Goal: Task Accomplishment & Management: Use online tool/utility

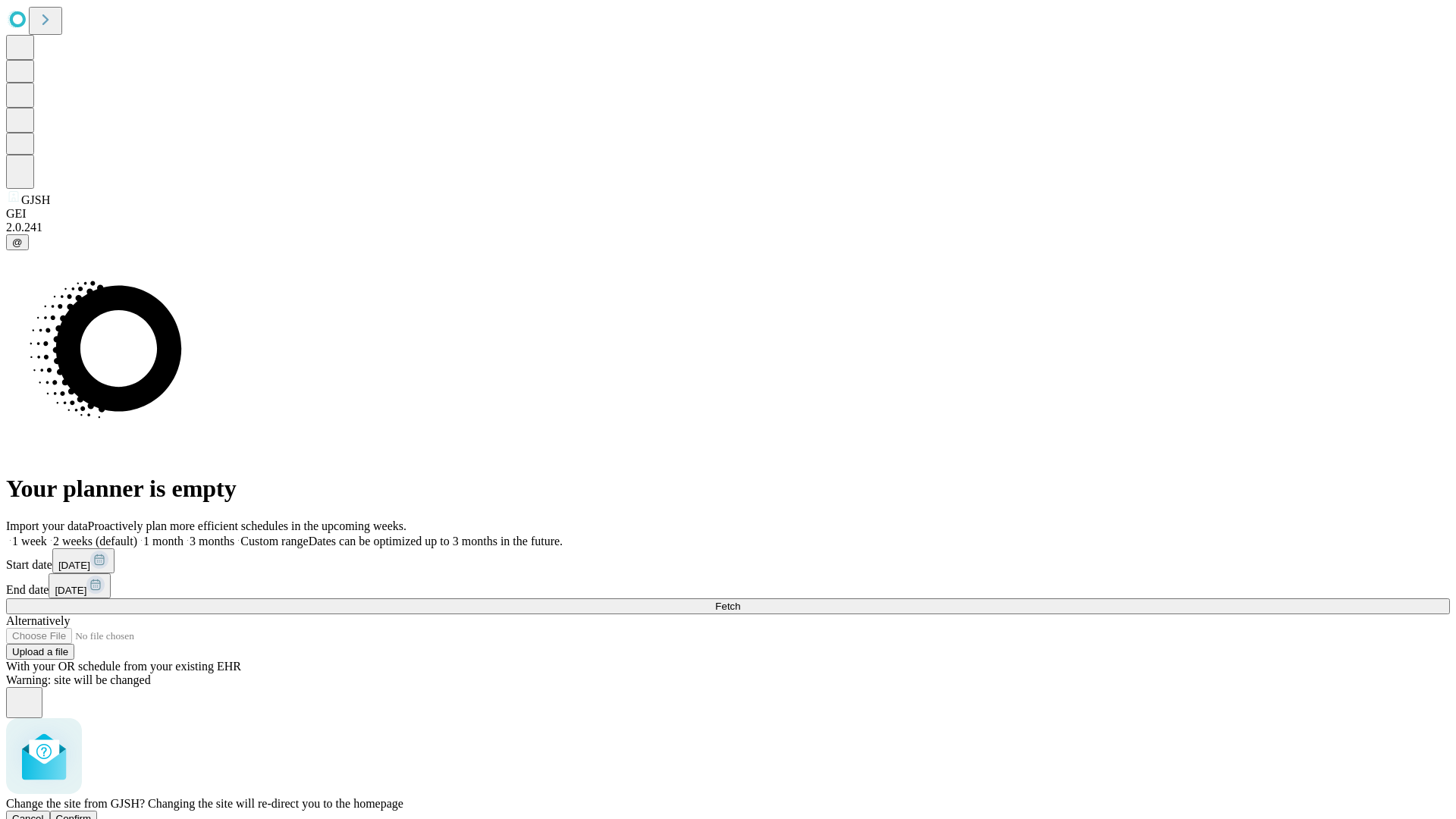
click at [92, 813] on span "Confirm" at bounding box center [73, 818] width 35 height 11
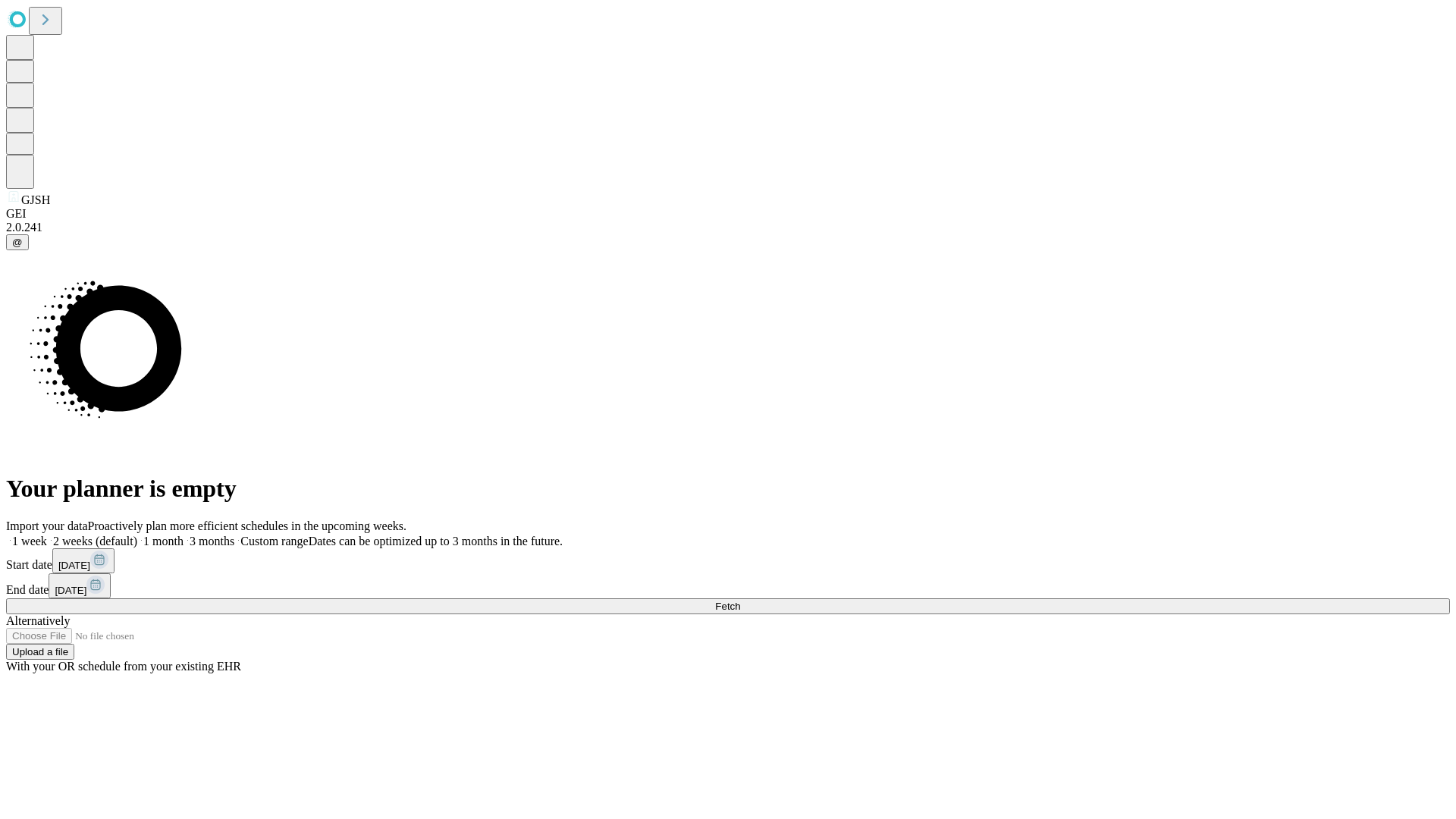
click at [47, 534] on label "1 week" at bounding box center [27, 540] width 41 height 13
click at [740, 600] on span "Fetch" at bounding box center [727, 606] width 25 height 11
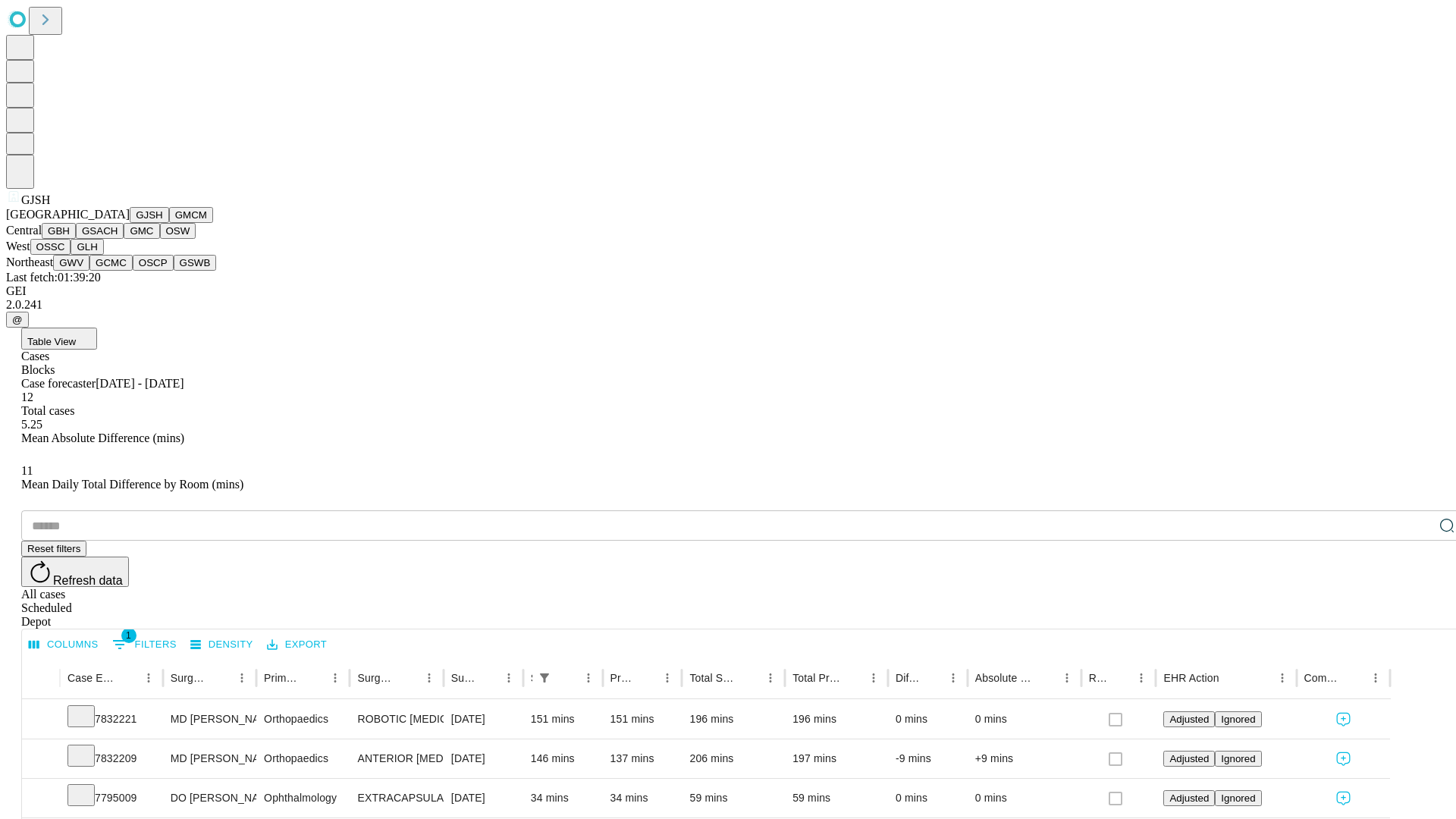
click at [170, 223] on button "GMCM" at bounding box center [191, 215] width 44 height 16
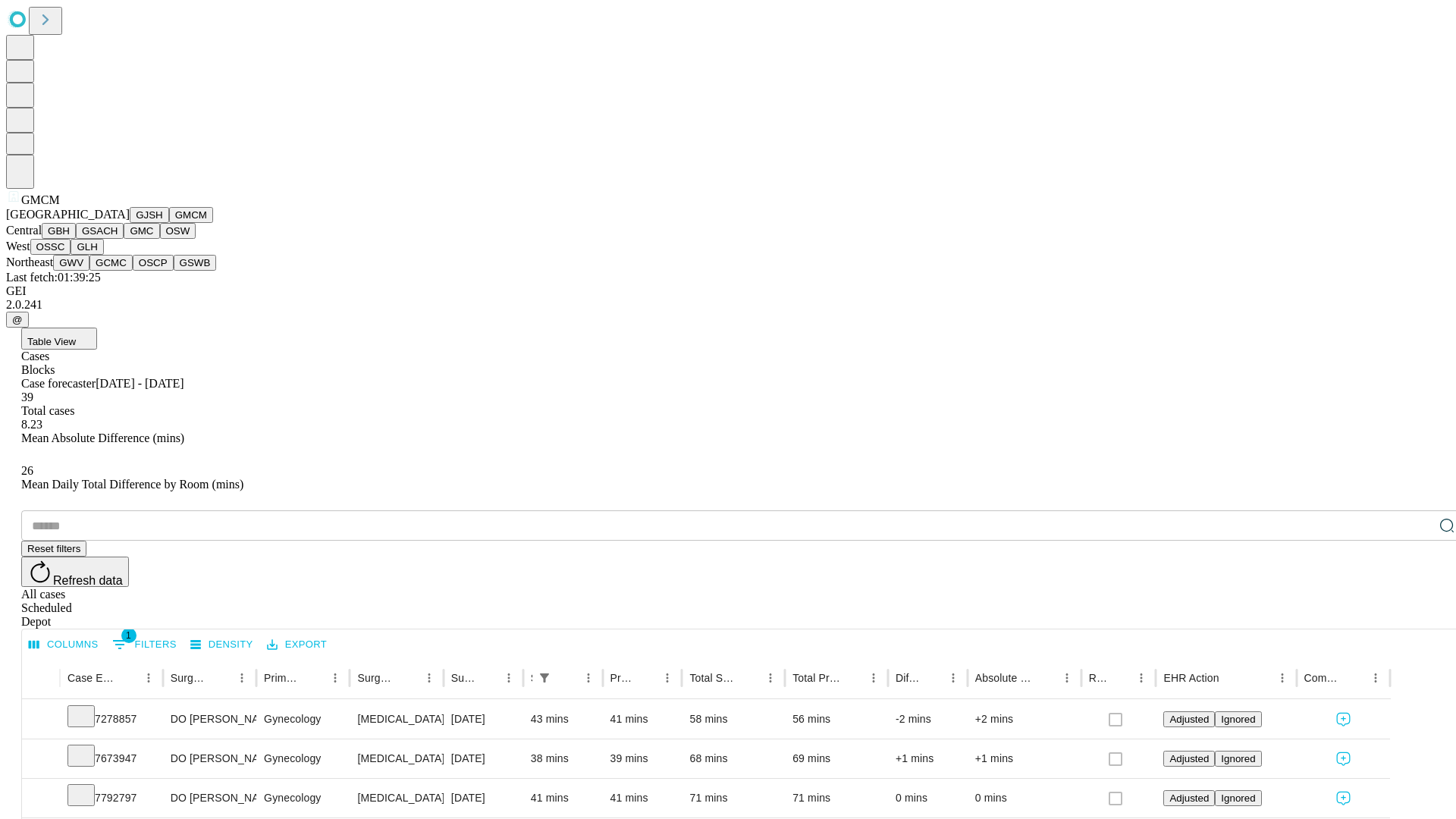
click at [76, 239] on button "GBH" at bounding box center [59, 231] width 34 height 16
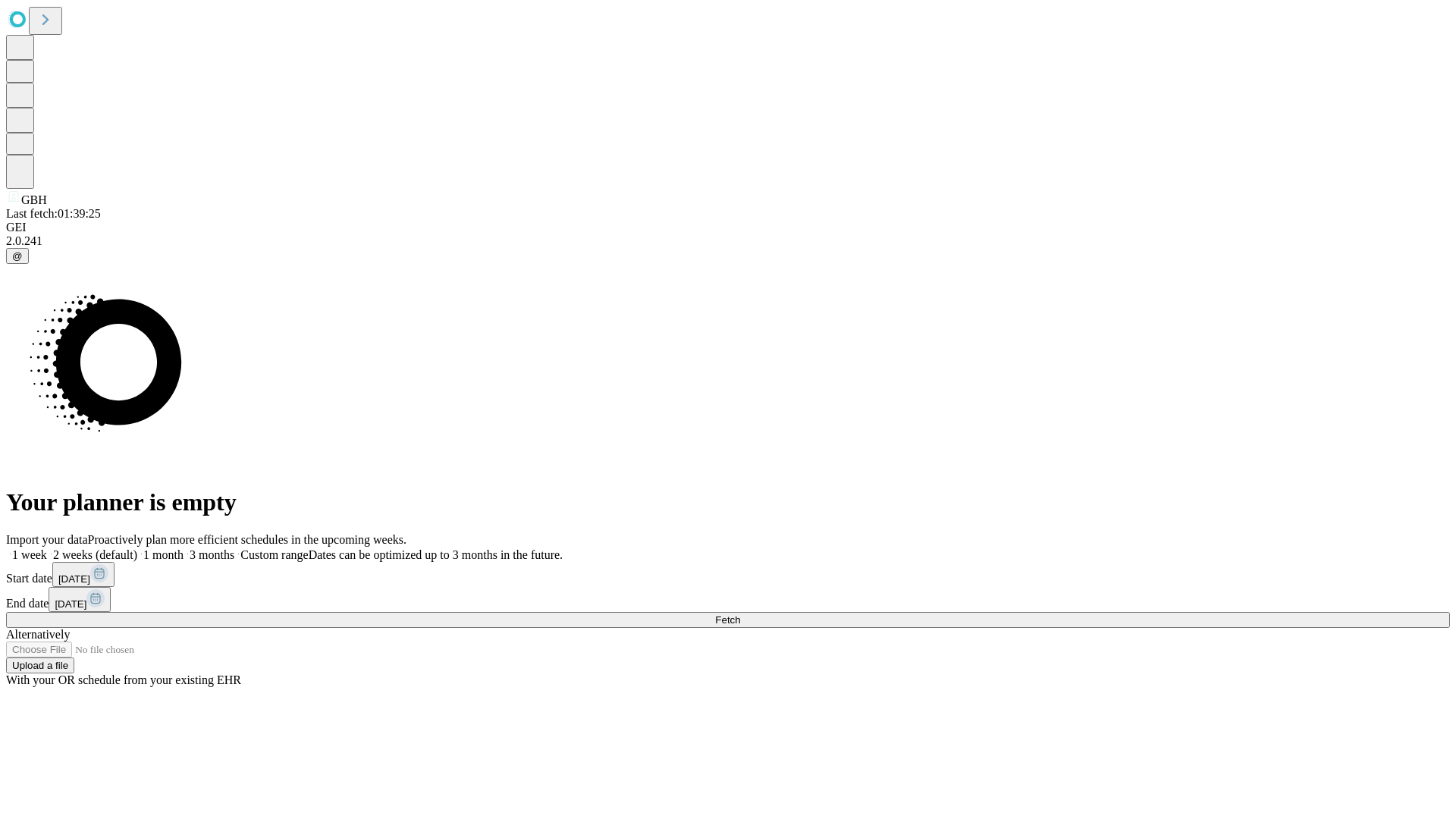
click at [47, 548] on label "1 week" at bounding box center [27, 554] width 41 height 13
click at [740, 614] on span "Fetch" at bounding box center [727, 619] width 25 height 11
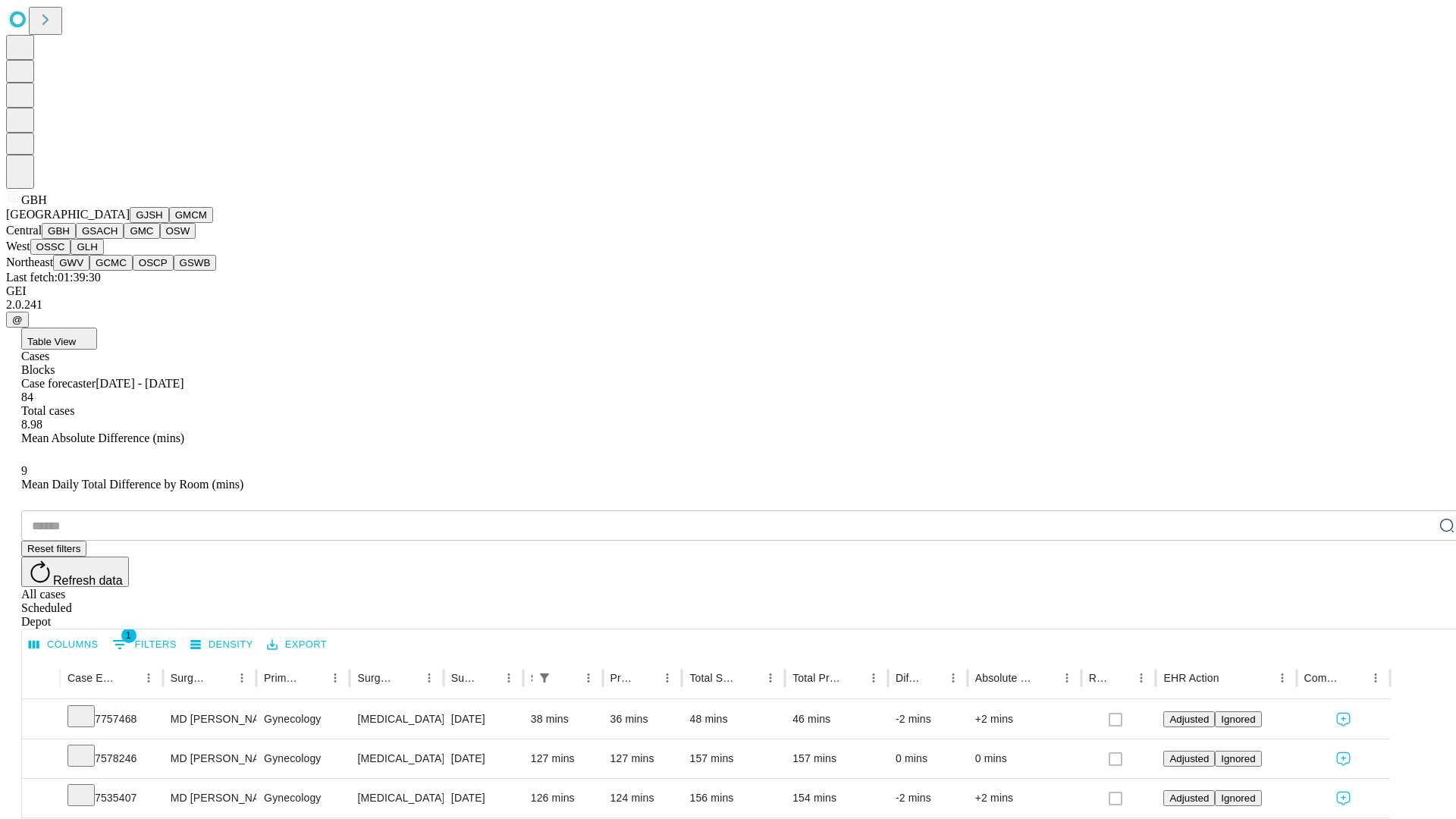
click at [118, 239] on button "GSACH" at bounding box center [100, 231] width 48 height 16
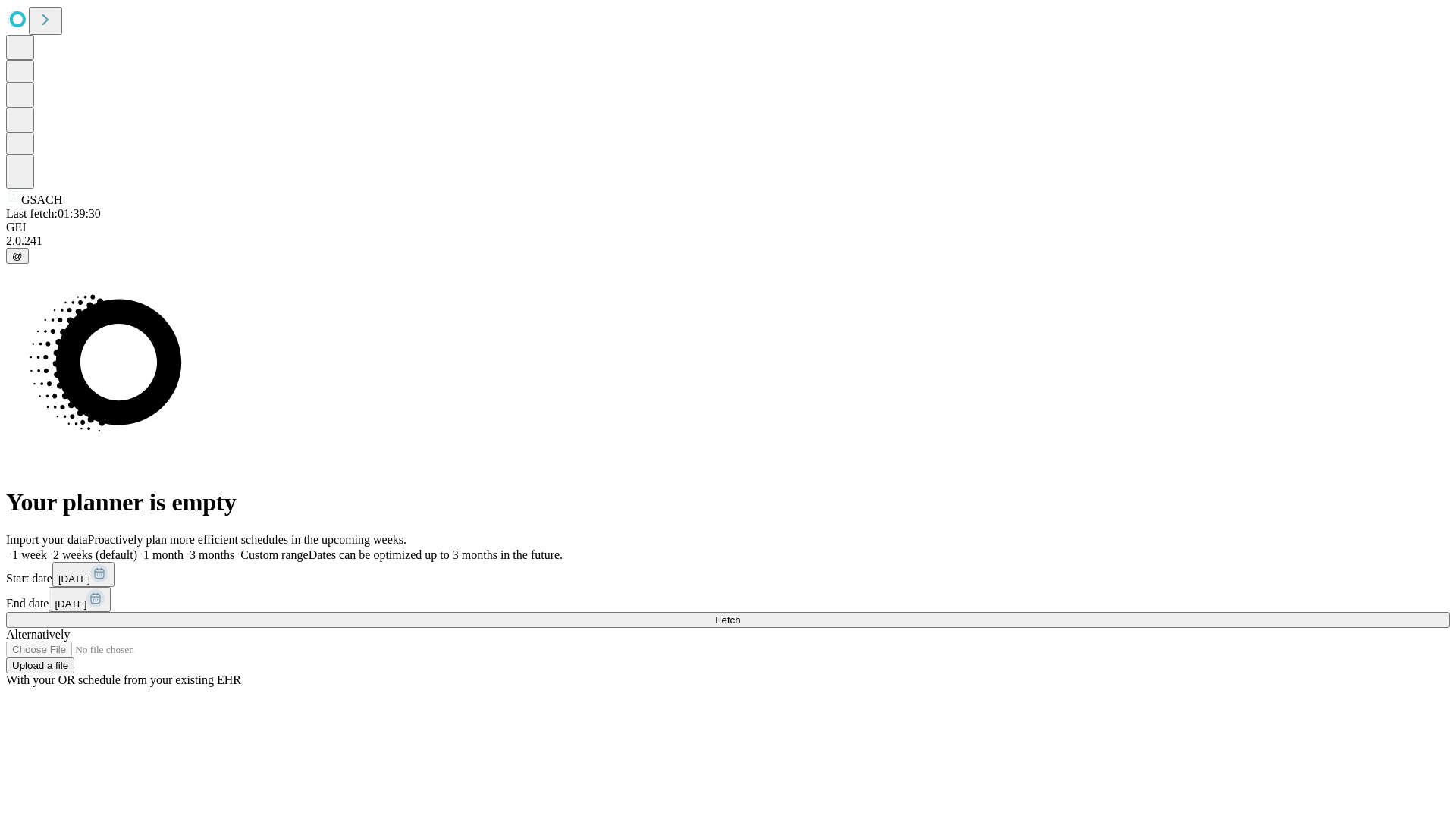
click at [47, 548] on label "1 week" at bounding box center [27, 554] width 41 height 13
click at [740, 614] on span "Fetch" at bounding box center [727, 619] width 25 height 11
click at [47, 548] on label "1 week" at bounding box center [27, 554] width 41 height 13
click at [740, 614] on span "Fetch" at bounding box center [727, 619] width 25 height 11
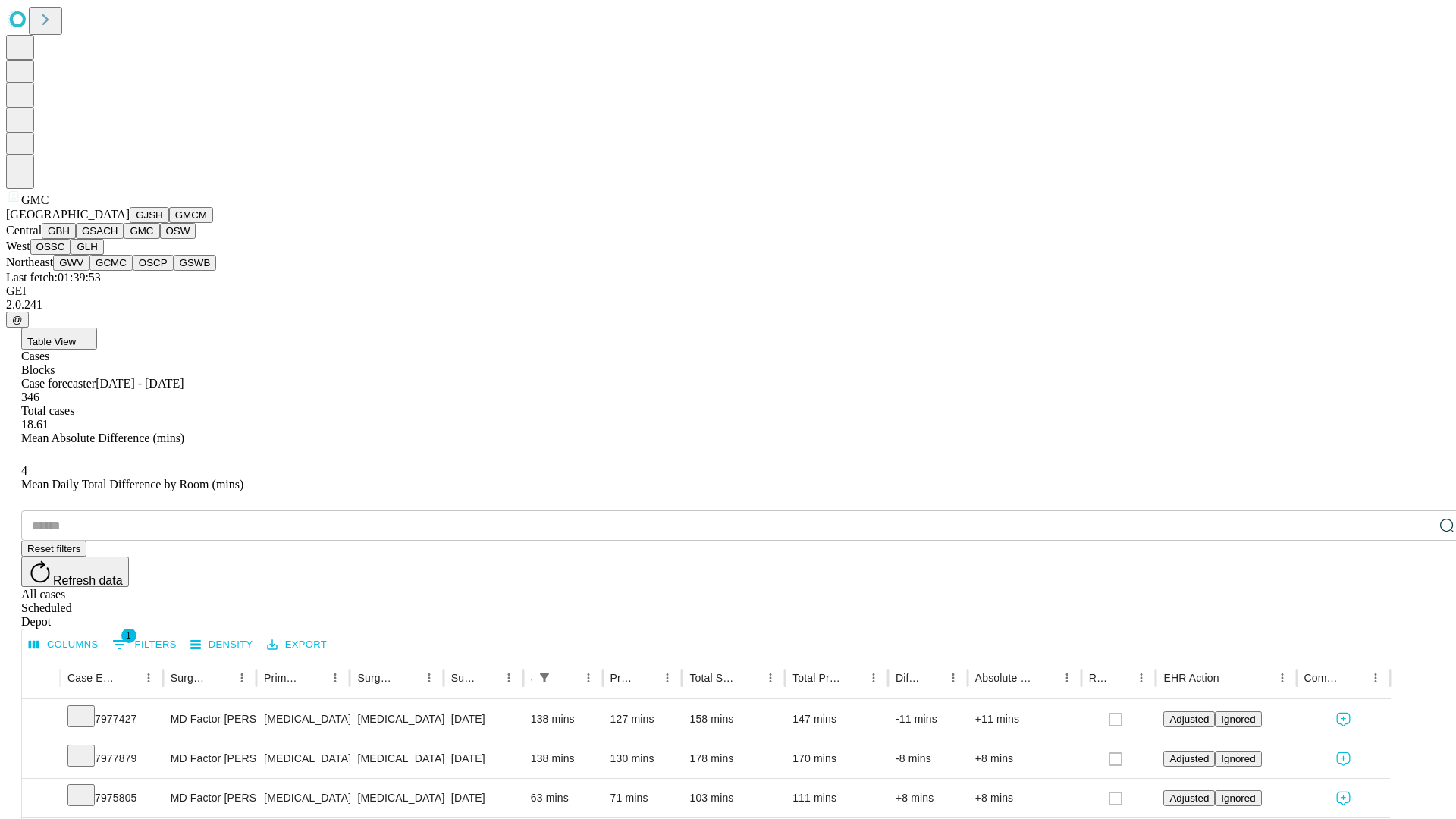
click at [160, 239] on button "OSW" at bounding box center [178, 231] width 36 height 16
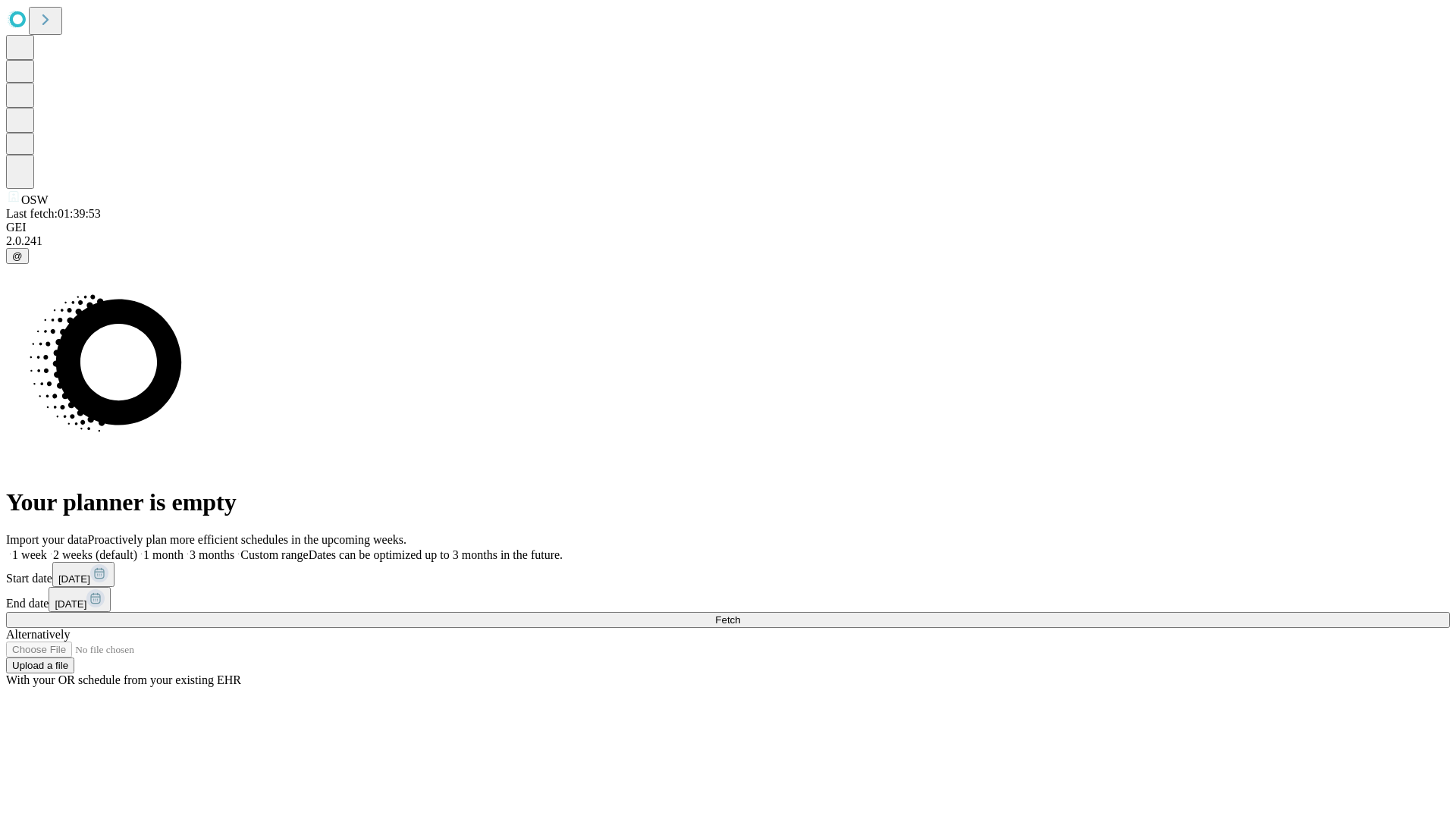
click at [47, 548] on label "1 week" at bounding box center [27, 554] width 41 height 13
click at [740, 614] on span "Fetch" at bounding box center [727, 619] width 25 height 11
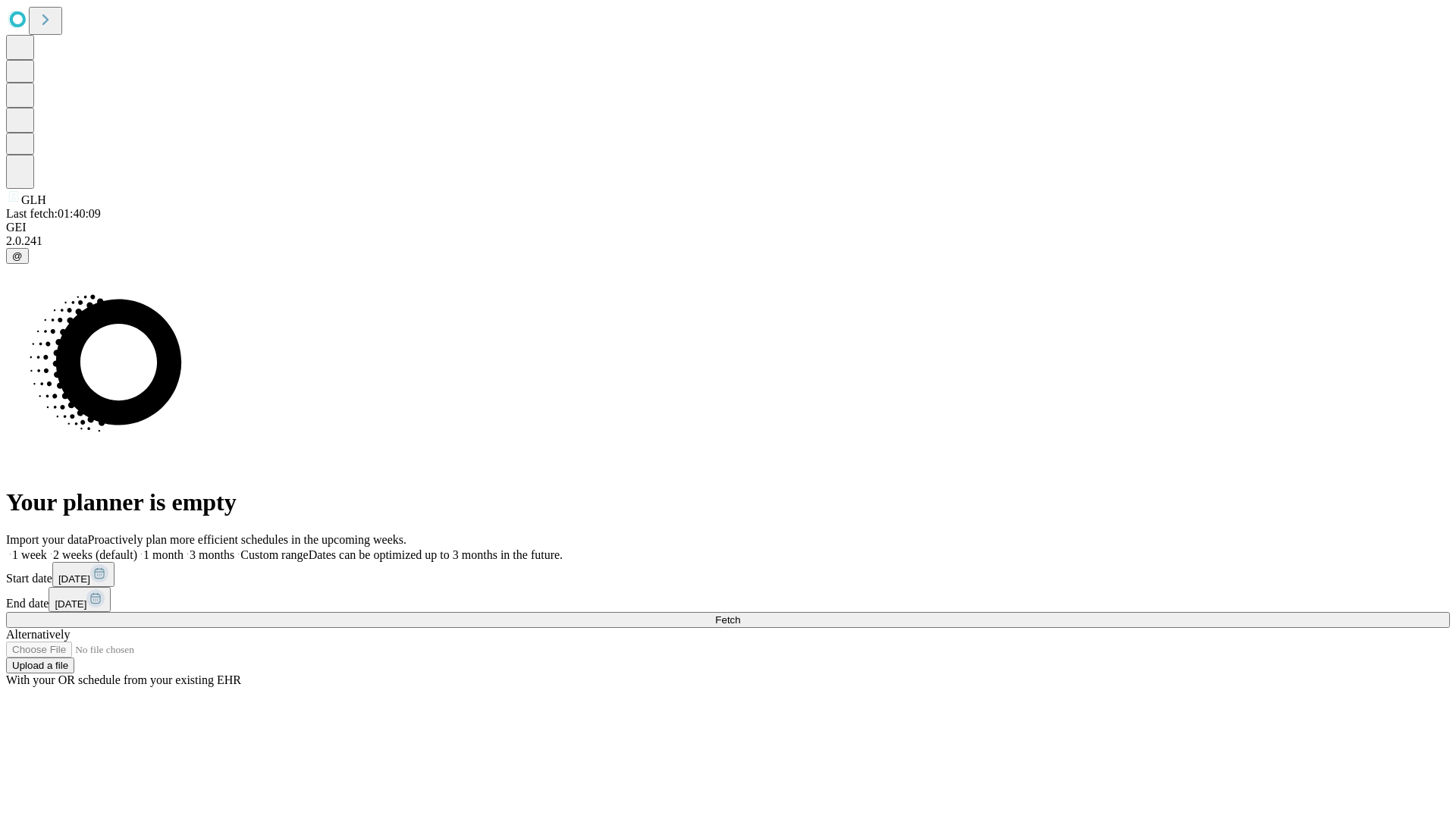
click at [47, 548] on label "1 week" at bounding box center [27, 554] width 41 height 13
click at [740, 614] on span "Fetch" at bounding box center [727, 619] width 25 height 11
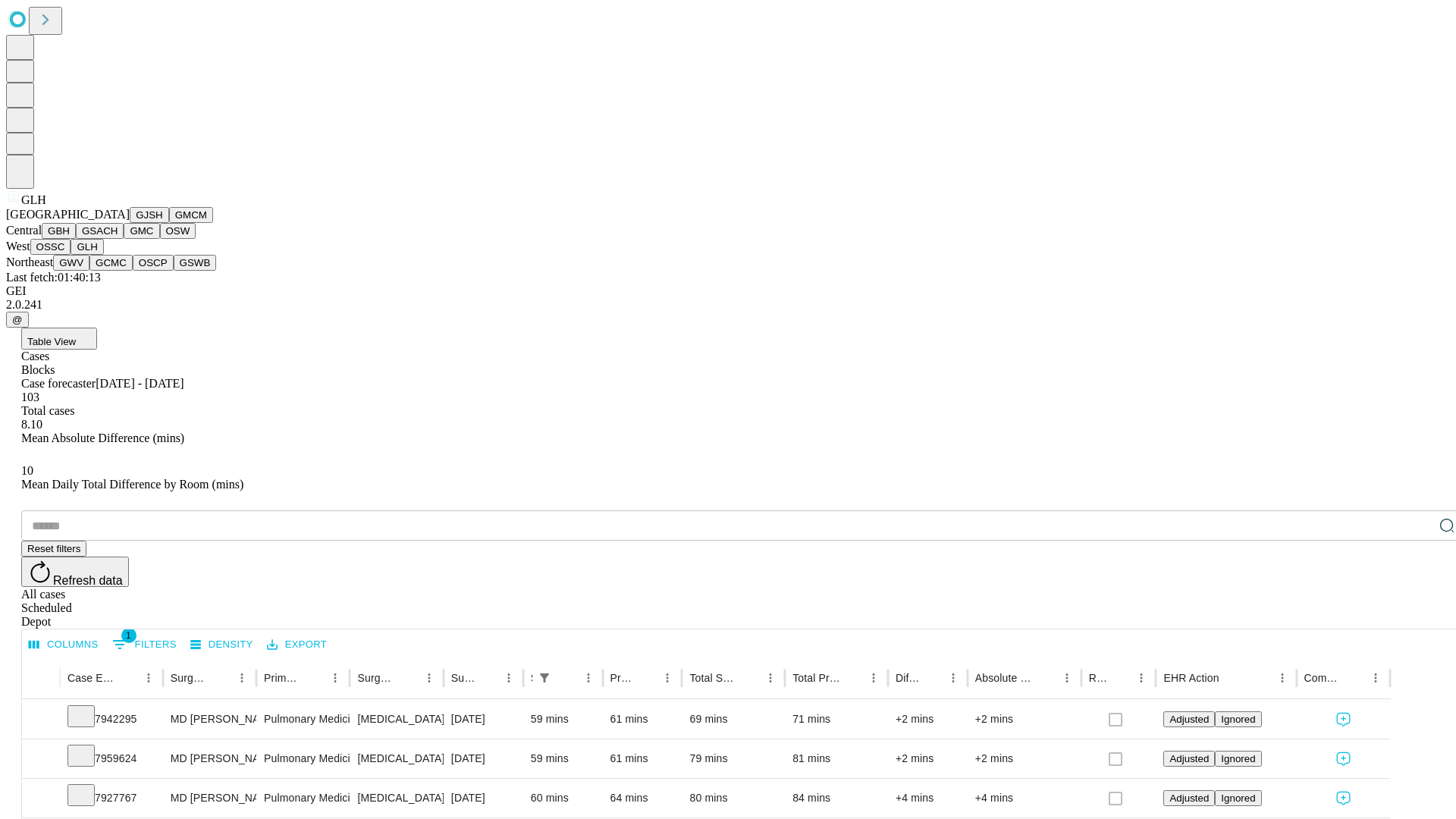
click at [89, 271] on button "GWV" at bounding box center [71, 262] width 36 height 16
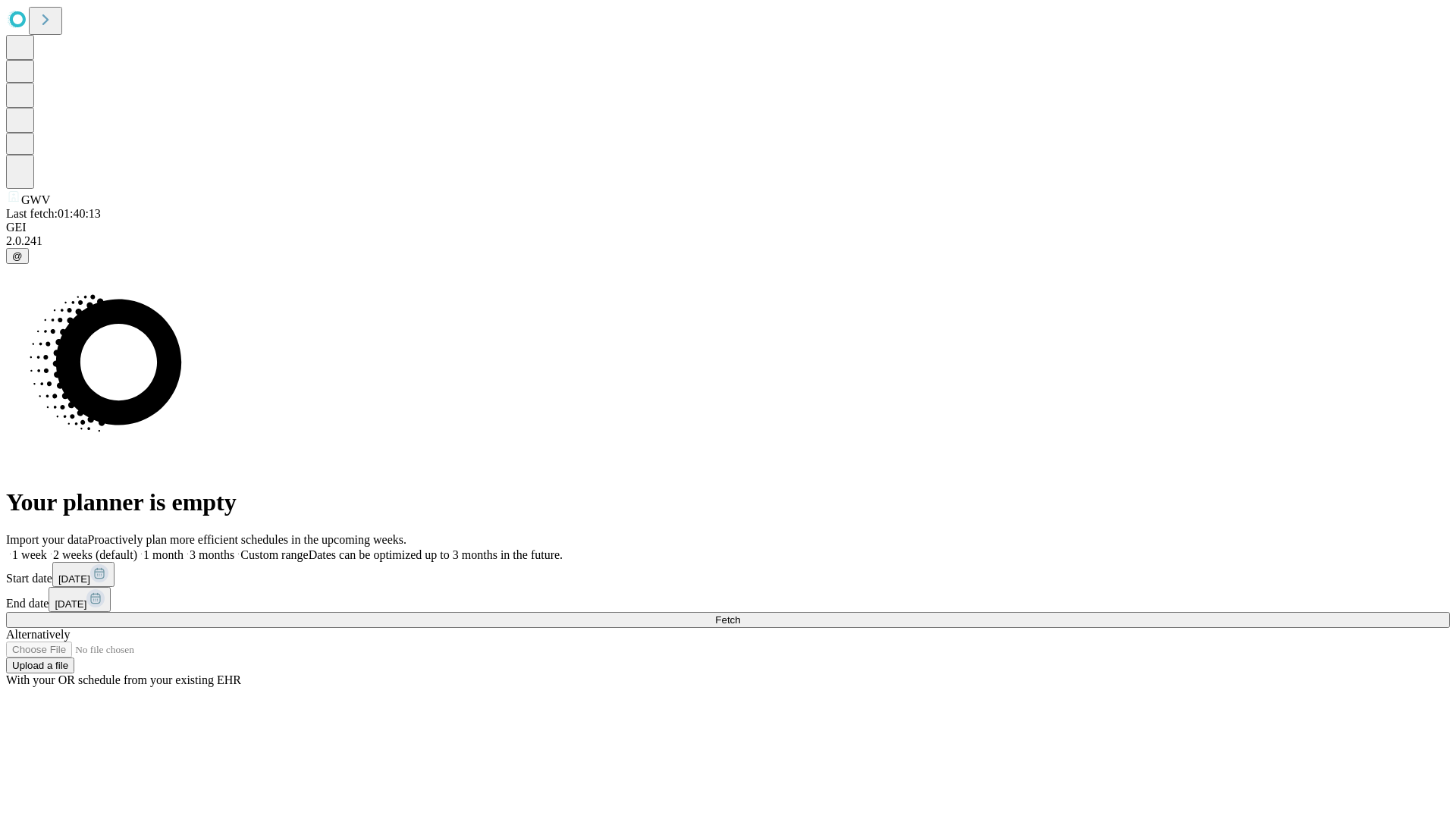
click at [740, 614] on span "Fetch" at bounding box center [727, 619] width 25 height 11
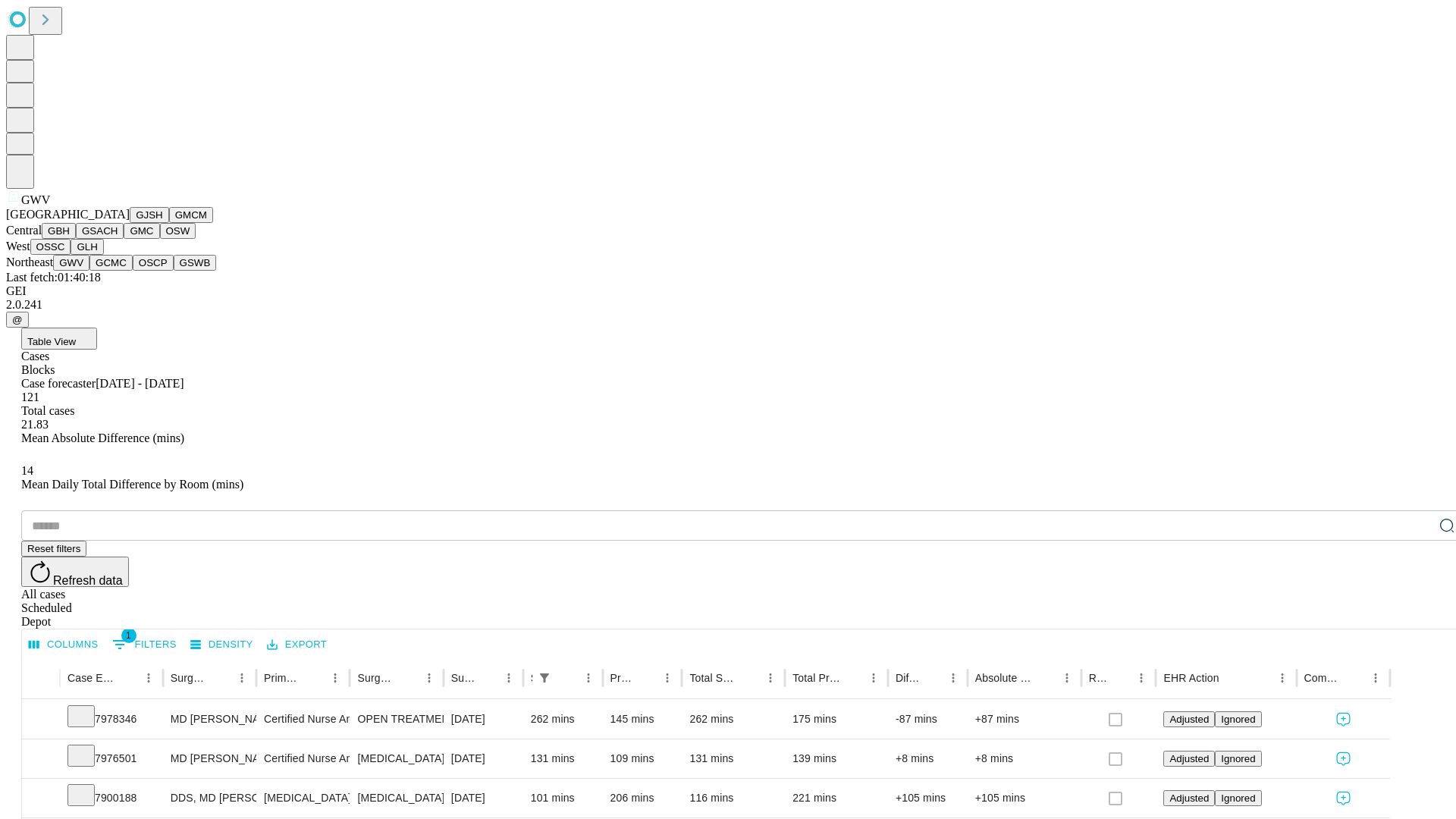
click at [118, 271] on button "GCMC" at bounding box center [111, 262] width 43 height 16
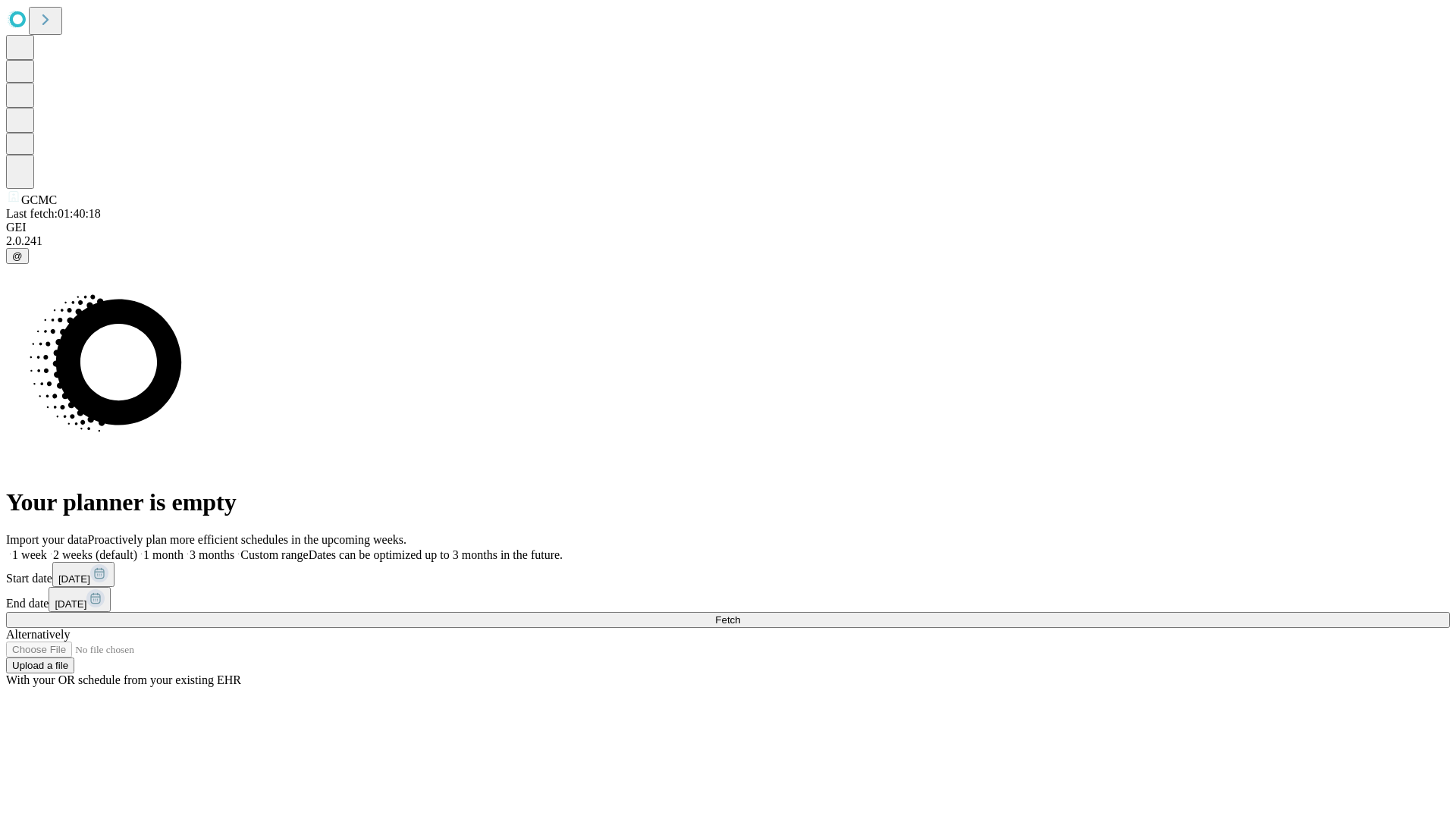
click at [740, 614] on span "Fetch" at bounding box center [727, 619] width 25 height 11
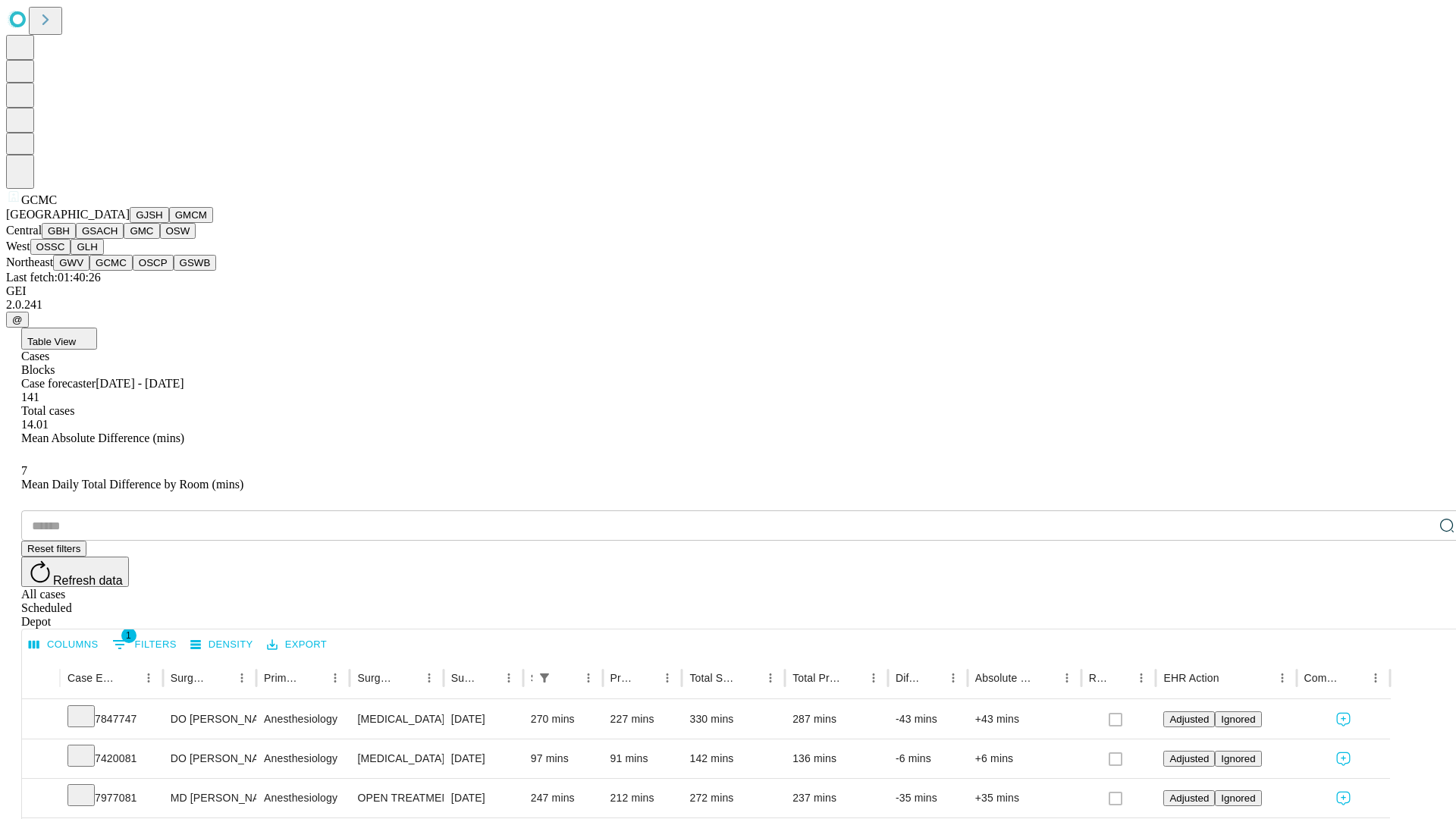
click at [133, 271] on button "OSCP" at bounding box center [153, 262] width 41 height 16
